Goal: Task Accomplishment & Management: Use online tool/utility

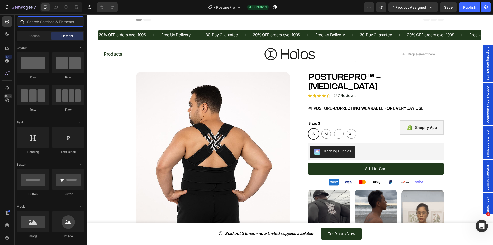
click at [33, 22] on input "text" at bounding box center [51, 21] width 68 height 10
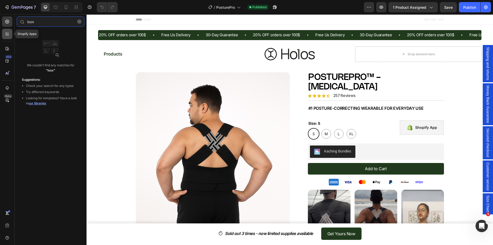
type input "loox"
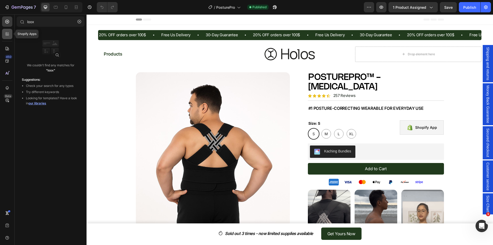
click at [5, 32] on icon at bounding box center [7, 33] width 5 height 5
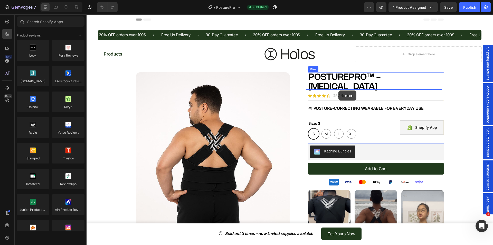
drag, startPoint x: 118, startPoint y: 64, endPoint x: 338, endPoint y: 90, distance: 222.4
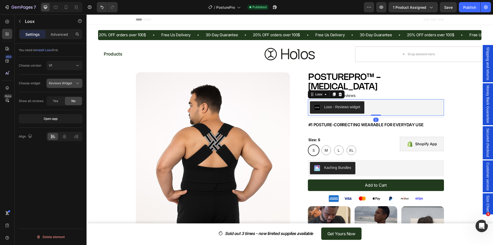
click at [73, 86] on div "Reviews Widget" at bounding box center [64, 83] width 31 height 5
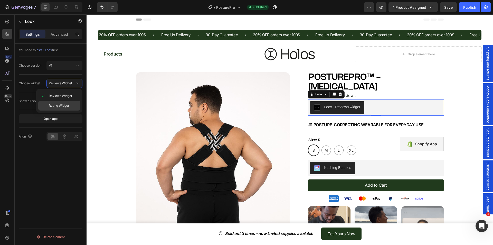
click at [69, 104] on p "Rating Widget" at bounding box center [63, 105] width 29 height 5
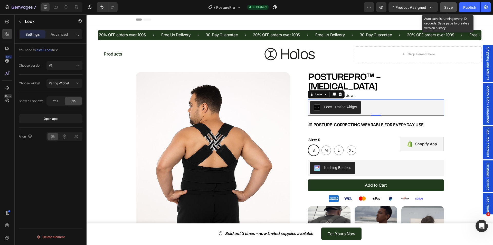
click at [451, 10] on div "Save" at bounding box center [448, 7] width 8 height 5
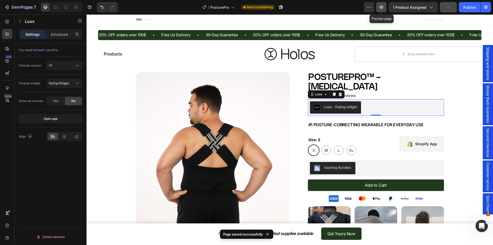
click at [385, 8] on button "button" at bounding box center [381, 7] width 10 height 10
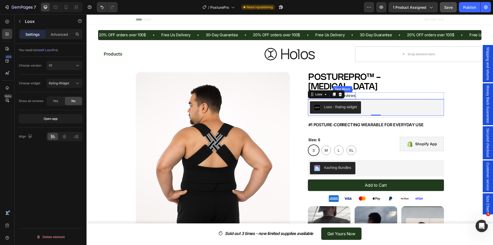
click at [352, 93] on p "257 Reviews" at bounding box center [344, 96] width 22 height 6
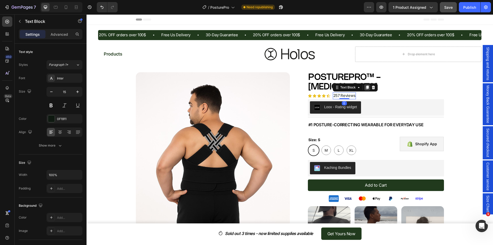
click at [365, 85] on icon at bounding box center [367, 87] width 4 height 4
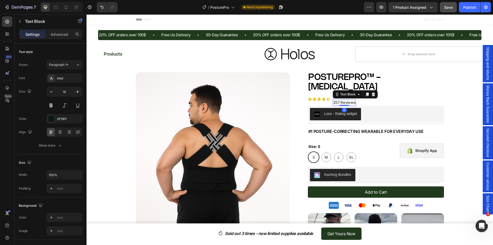
click at [336, 100] on p "257 Reviews" at bounding box center [344, 103] width 22 height 6
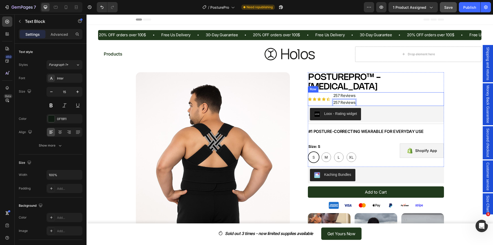
click at [359, 92] on div "Icon Icon Icon Icon Icon Icon List 257 Reviews Text Block 257 Reviews Text Bloc…" at bounding box center [376, 99] width 136 height 14
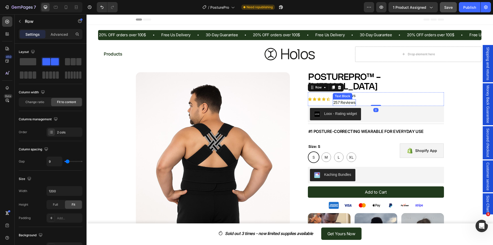
click at [349, 100] on p "257 Reviews" at bounding box center [344, 103] width 22 height 6
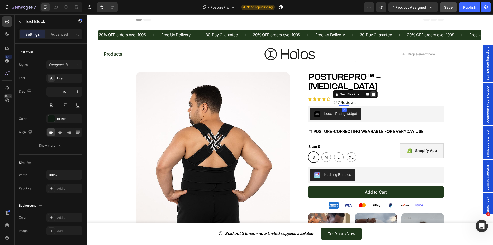
click at [371, 92] on icon at bounding box center [373, 94] width 4 height 4
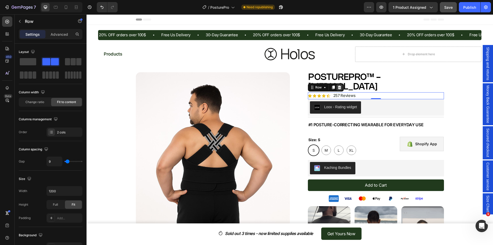
click at [337, 84] on div at bounding box center [339, 87] width 6 height 6
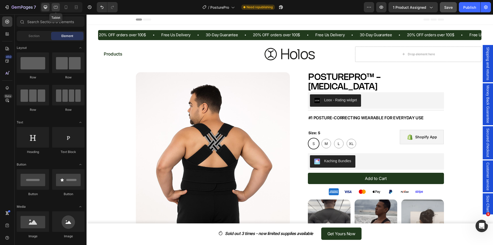
click at [56, 8] on icon at bounding box center [55, 7] width 5 height 5
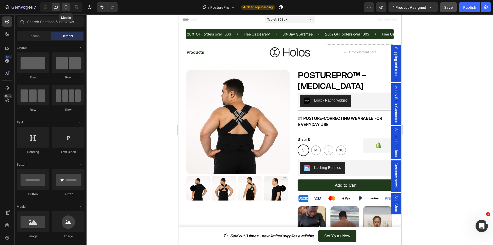
click at [67, 8] on icon at bounding box center [66, 7] width 3 height 4
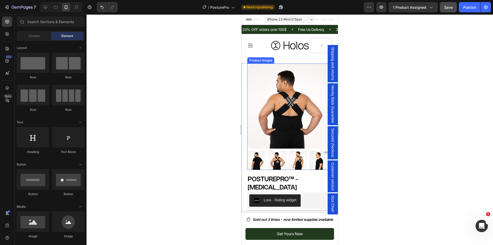
scroll to position [26, 0]
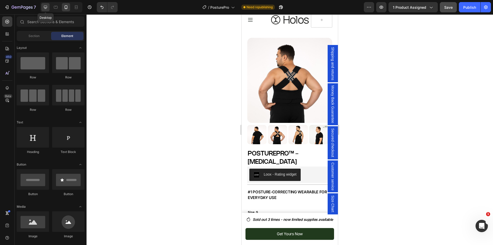
click at [49, 7] on div at bounding box center [45, 7] width 8 height 8
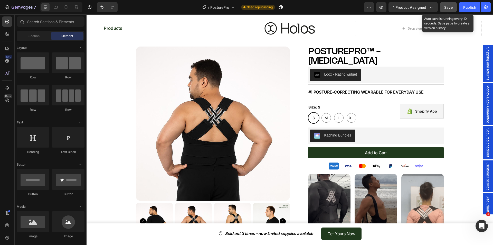
click at [444, 6] on span "Save" at bounding box center [448, 7] width 8 height 4
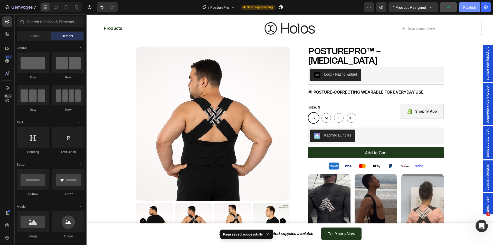
click at [467, 7] on div "Publish" at bounding box center [469, 7] width 13 height 5
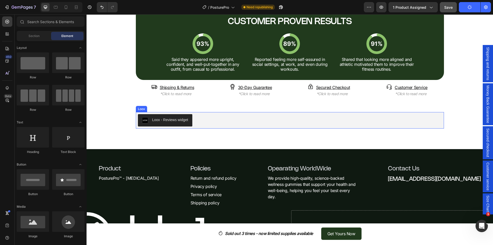
scroll to position [977, 0]
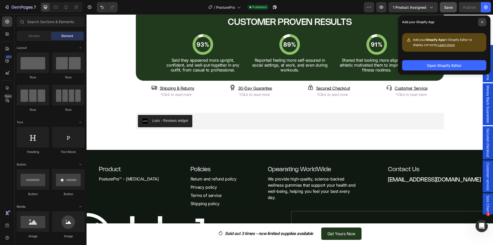
click at [480, 23] on span at bounding box center [482, 22] width 8 height 8
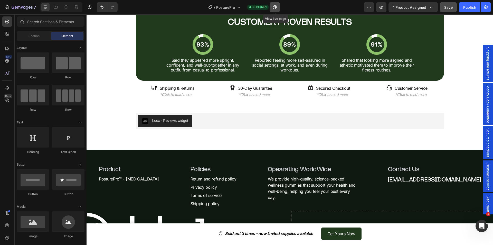
click at [272, 10] on button "button" at bounding box center [275, 7] width 10 height 10
drag, startPoint x: 65, startPoint y: 8, endPoint x: 226, endPoint y: 147, distance: 211.9
click at [65, 8] on icon at bounding box center [65, 7] width 5 height 5
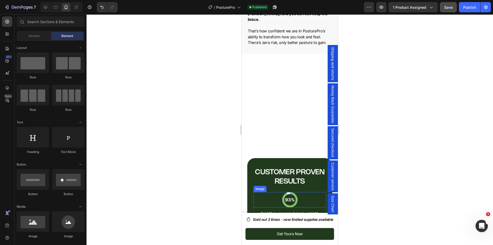
scroll to position [966, 0]
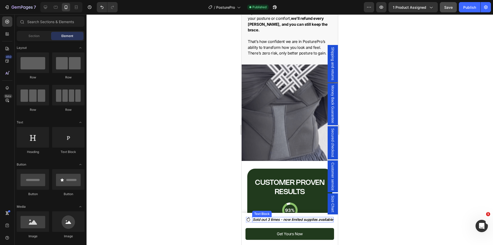
click at [282, 222] on div "Sold out 3 times - now limited supplies available" at bounding box center [292, 219] width 81 height 5
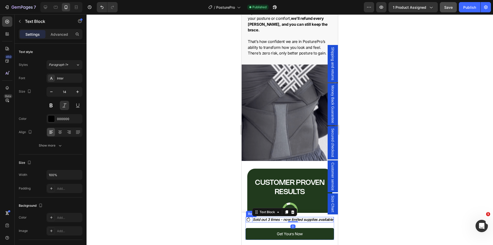
click at [250, 222] on div "Icon" at bounding box center [248, 219] width 5 height 5
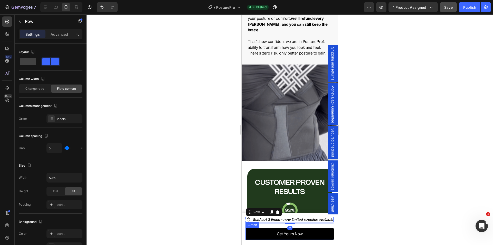
drag, startPoint x: 374, startPoint y: 184, endPoint x: 259, endPoint y: 231, distance: 124.7
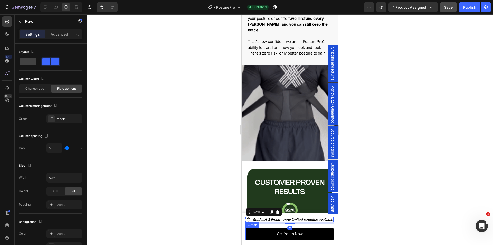
click at [259, 231] on link "Get Yours Now" at bounding box center [289, 234] width 89 height 12
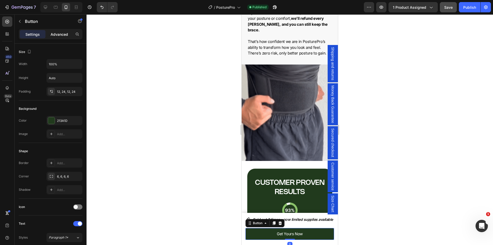
click at [68, 38] on div "Advanced" at bounding box center [59, 34] width 26 height 8
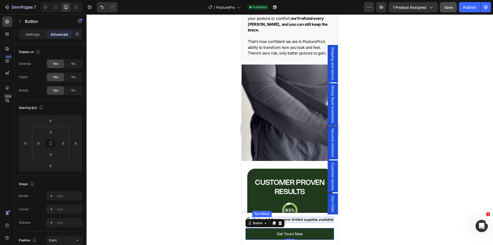
click at [319, 217] on p "Sold out 3 times - now limited supplies available" at bounding box center [293, 219] width 80 height 4
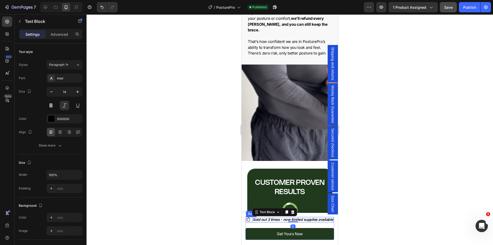
click at [251, 220] on div "Icon Sold out 3 times - now limited supplies available Text Block 0 Row" at bounding box center [290, 219] width 88 height 5
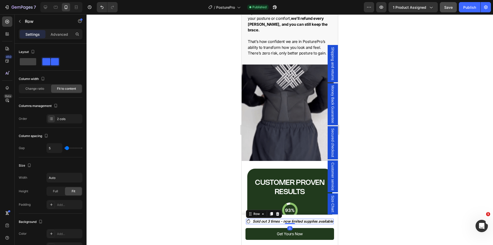
drag, startPoint x: 291, startPoint y: 223, endPoint x: 290, endPoint y: 219, distance: 4.6
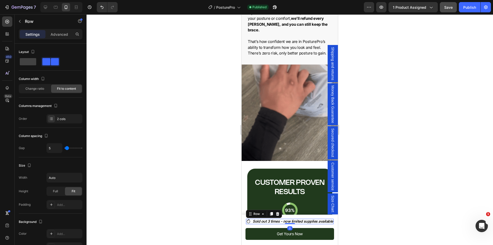
click at [290, 219] on div "Icon Sold out 3 times - now limited supplies available Text Block Row 0" at bounding box center [290, 221] width 88 height 5
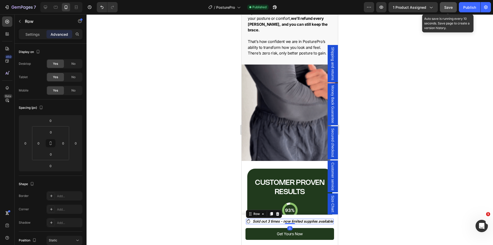
click at [449, 9] on span "Save" at bounding box center [448, 7] width 8 height 4
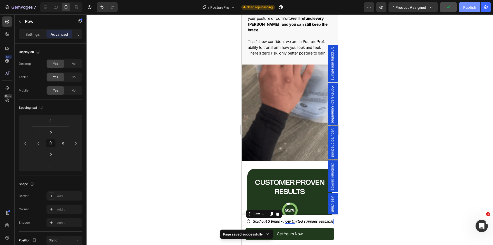
click at [462, 9] on button "Publish" at bounding box center [470, 7] width 22 height 10
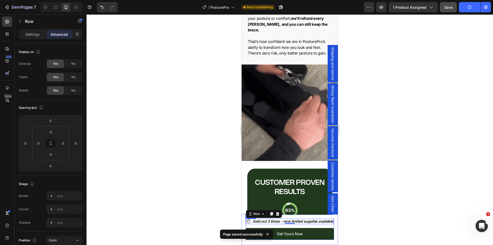
click at [272, 226] on div "Icon Sold out 3 times - now limited supplies available Text Block Row 0 Get You…" at bounding box center [289, 229] width 89 height 21
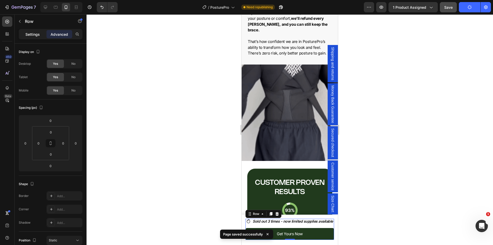
click at [23, 32] on div "Settings" at bounding box center [33, 34] width 26 height 8
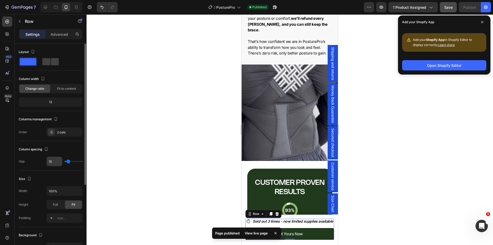
click at [55, 163] on input "15" at bounding box center [54, 161] width 15 height 9
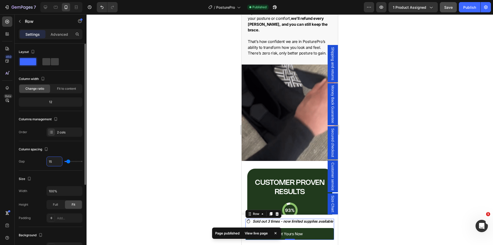
type input "1"
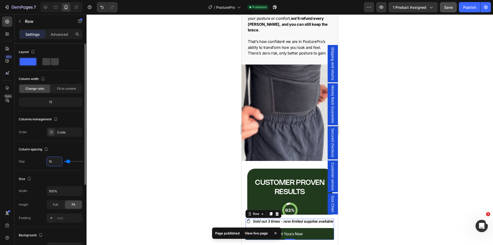
type input "1"
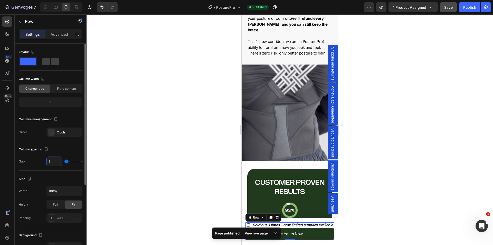
type input "10"
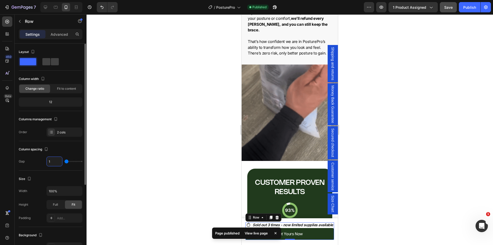
type input "10"
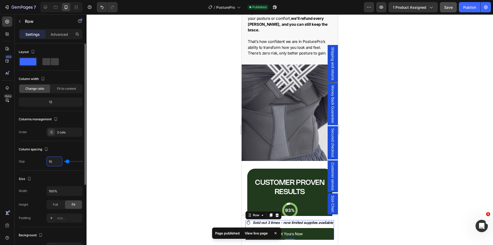
type input "10"
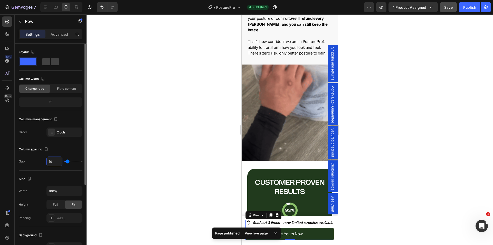
drag, startPoint x: 17, startPoint y: 77, endPoint x: 235, endPoint y: 100, distance: 218.5
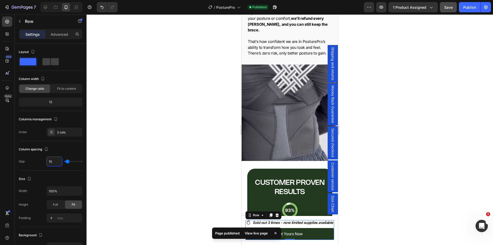
click at [57, 151] on div "Column spacing" at bounding box center [51, 149] width 64 height 8
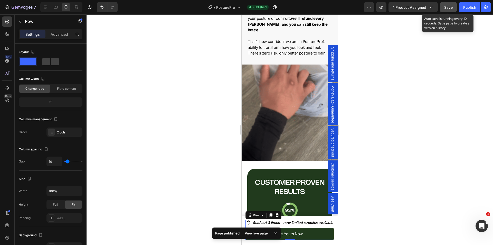
click at [448, 7] on span "Save" at bounding box center [448, 7] width 8 height 4
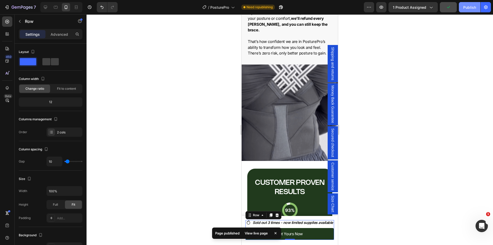
click at [463, 8] on div "Publish" at bounding box center [469, 7] width 13 height 5
